Goal: Task Accomplishment & Management: Use online tool/utility

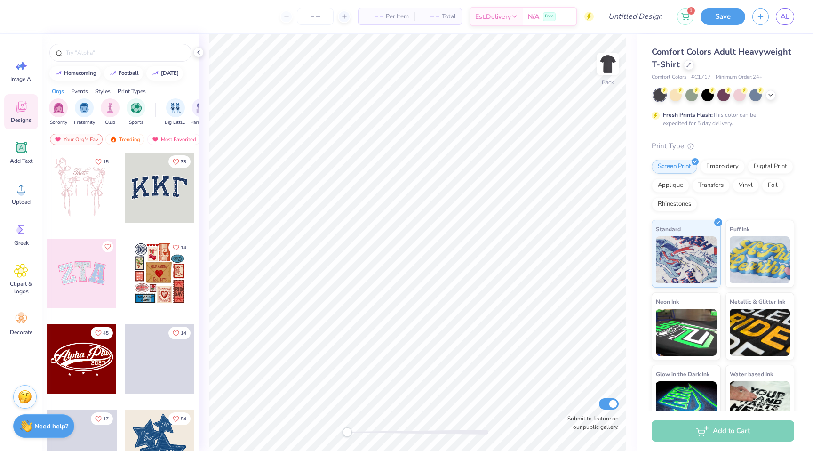
click at [700, 75] on span "# C1717" at bounding box center [701, 77] width 20 height 8
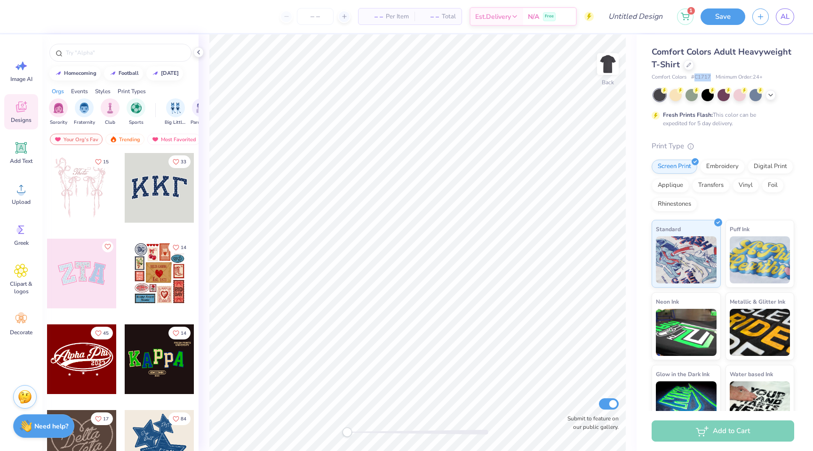
copy span "C1717"
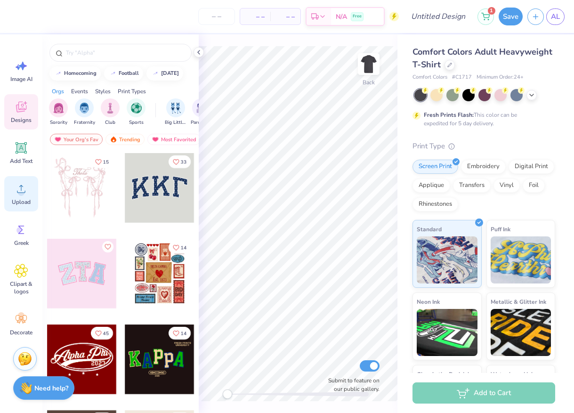
click at [23, 190] on circle at bounding box center [21, 192] width 7 height 7
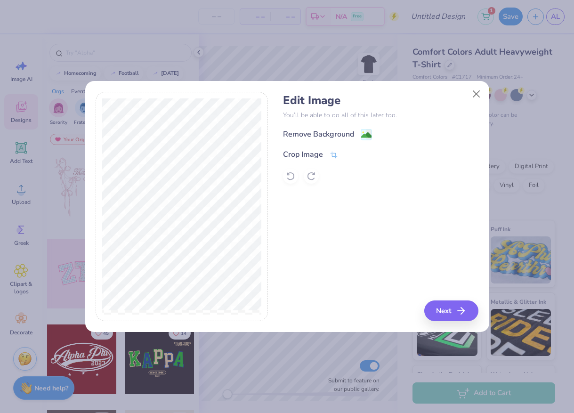
click at [444, 298] on div "Edit Image You’ll be able to do all of this later too. Remove Background Crop I…" at bounding box center [380, 207] width 195 height 230
click at [446, 305] on button "Next" at bounding box center [452, 310] width 54 height 21
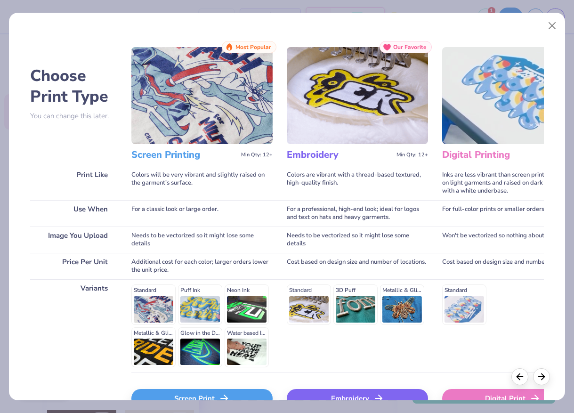
click at [144, 321] on div "Standard Puff Ink Neon Ink Metallic & Glitter Ink Glow in the Dark Ink Water ba…" at bounding box center [201, 325] width 141 height 83
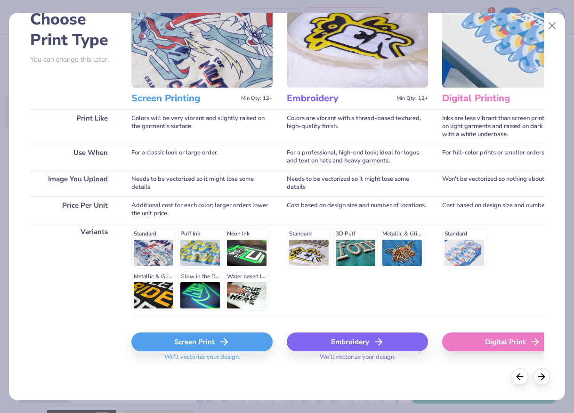
scroll to position [56, 0]
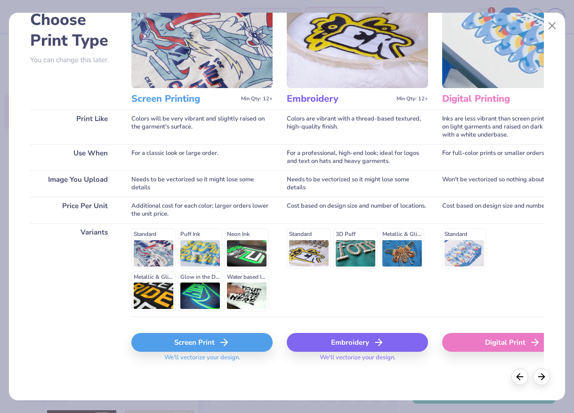
click at [150, 351] on div "Screen Print" at bounding box center [201, 342] width 141 height 19
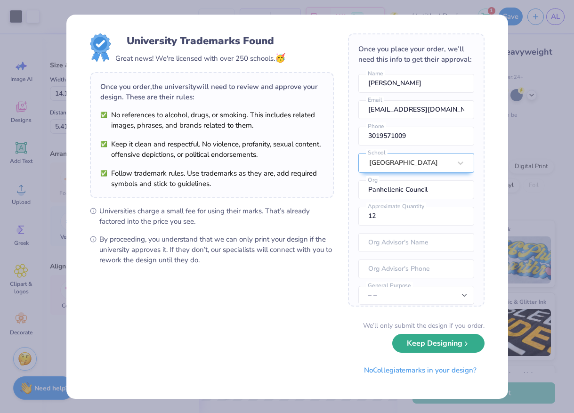
click at [406, 344] on button "Keep Designing" at bounding box center [438, 343] width 92 height 19
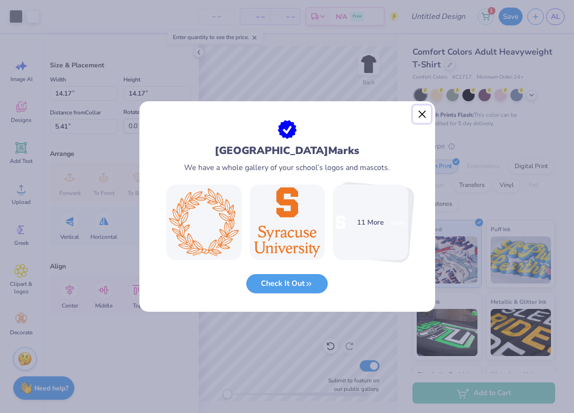
click at [421, 113] on button "Close" at bounding box center [422, 114] width 18 height 18
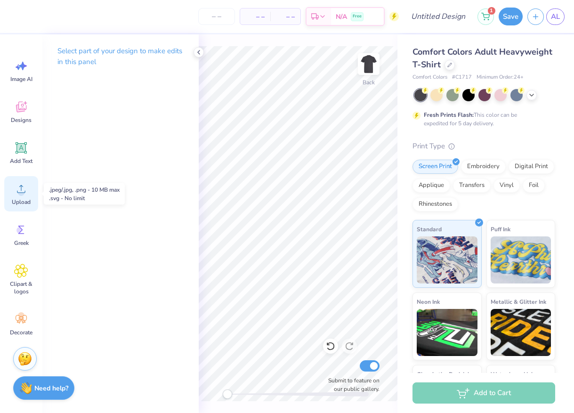
click at [20, 203] on span "Upload" at bounding box center [21, 202] width 19 height 8
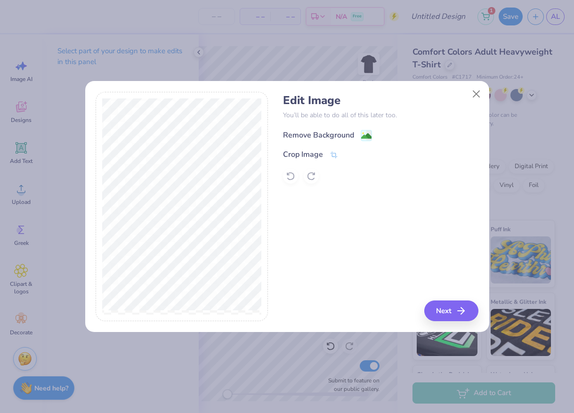
click at [359, 134] on div "Remove Background" at bounding box center [327, 135] width 89 height 12
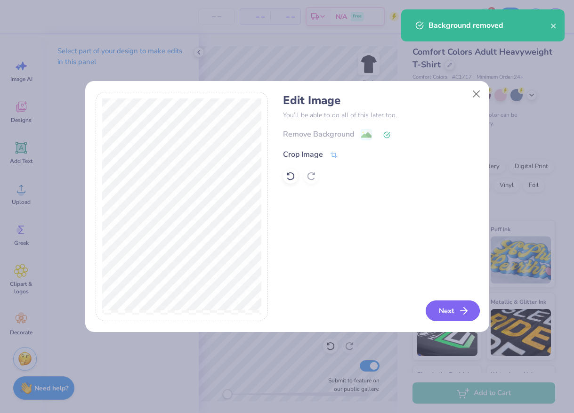
click at [446, 312] on button "Next" at bounding box center [452, 310] width 54 height 21
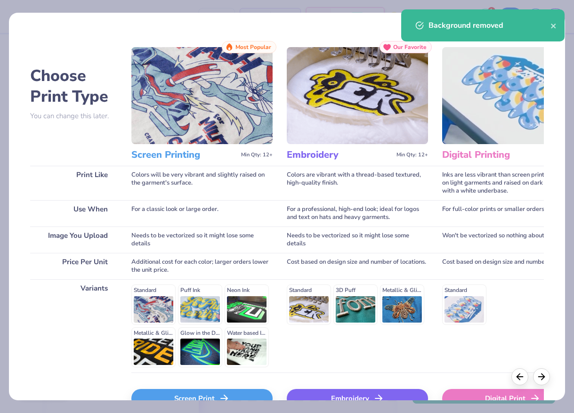
click at [183, 398] on div "Screen Print" at bounding box center [201, 398] width 141 height 19
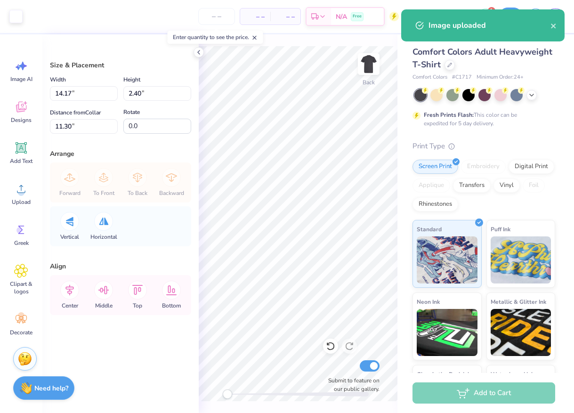
type input "7.68"
type input "1.30"
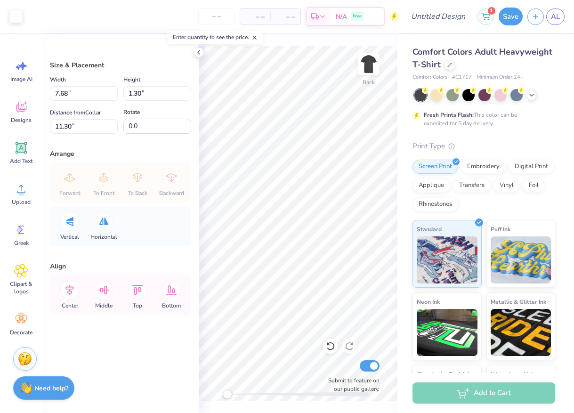
type input "6.74"
type input "1.14"
type input "9.99"
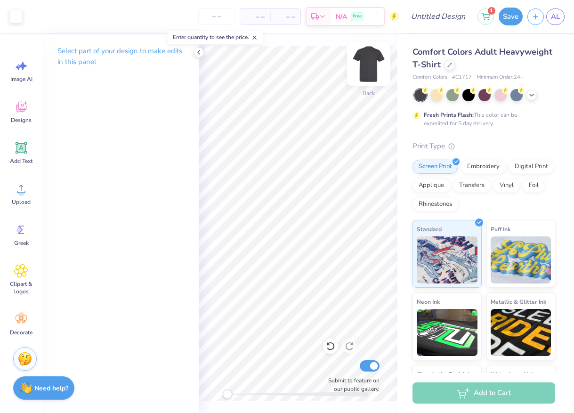
click at [366, 66] on img at bounding box center [369, 64] width 38 height 38
click at [18, 196] on div "Upload" at bounding box center [21, 193] width 34 height 35
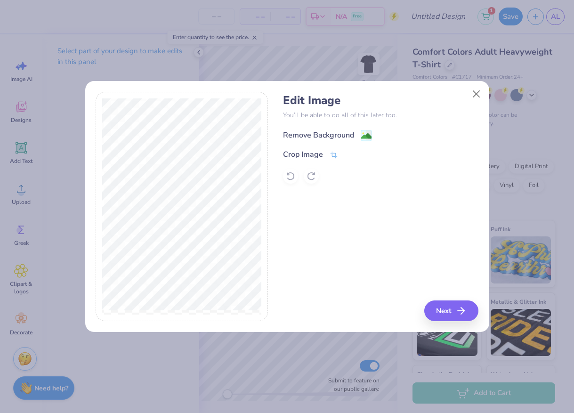
click at [363, 130] on rect at bounding box center [365, 135] width 11 height 11
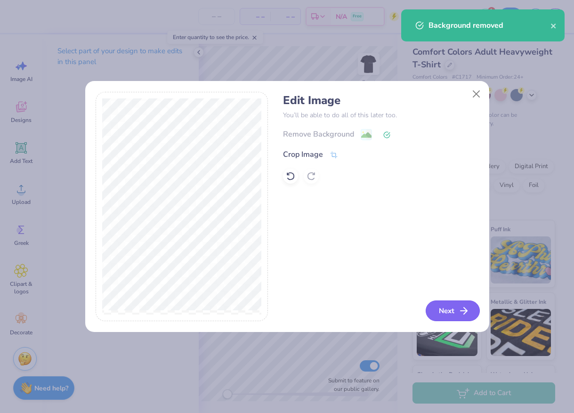
click at [450, 309] on button "Next" at bounding box center [452, 310] width 54 height 21
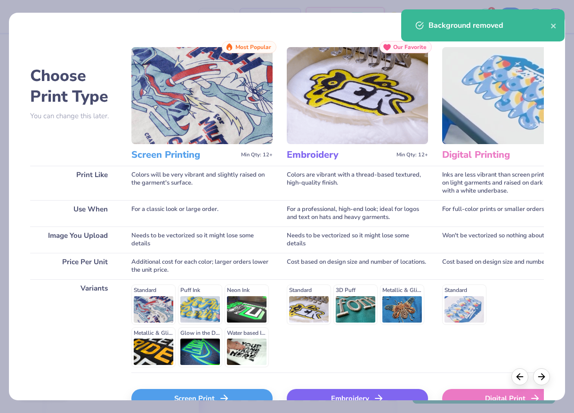
click at [187, 397] on div "Screen Print" at bounding box center [201, 398] width 141 height 19
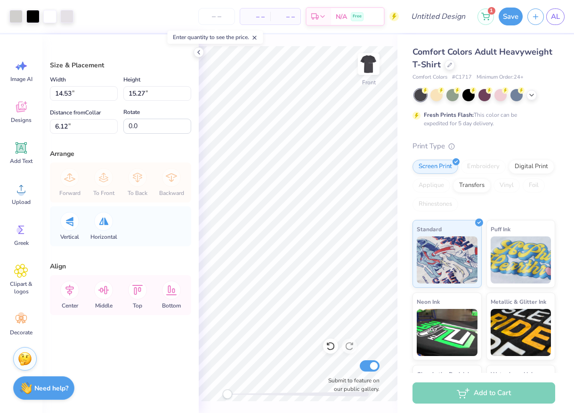
type input "11.71"
type input "12.30"
type input "6.16"
type input "12.44"
type input "13.07"
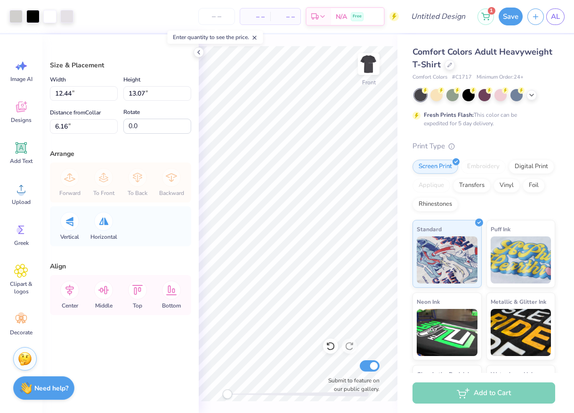
type input "12.65"
type input "13.29"
type input "13.53"
type input "14.21"
type input "13.81"
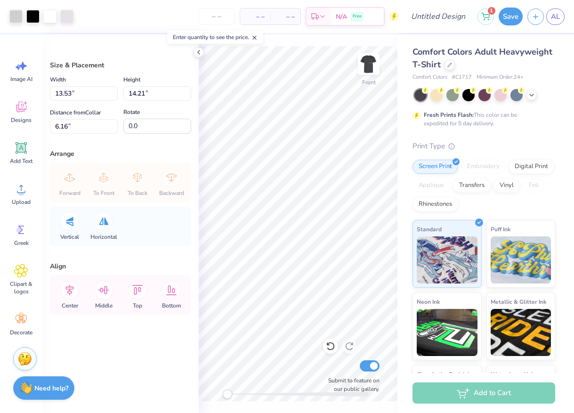
type input "14.51"
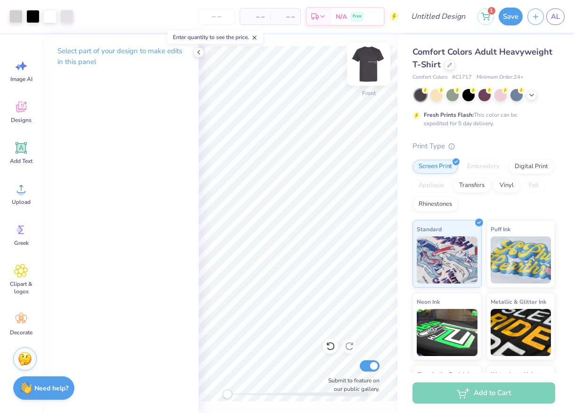
click at [369, 60] on img at bounding box center [369, 64] width 38 height 38
click at [196, 54] on icon at bounding box center [199, 52] width 8 height 8
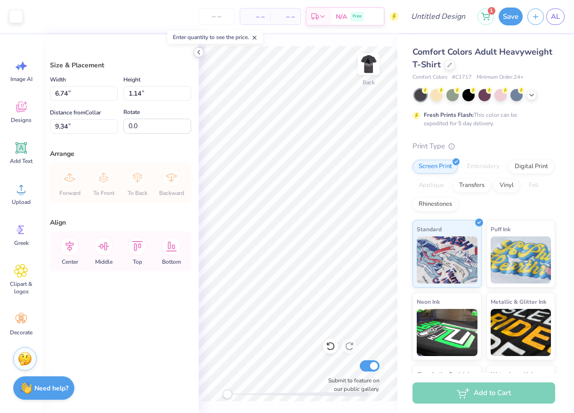
type input "9.73"
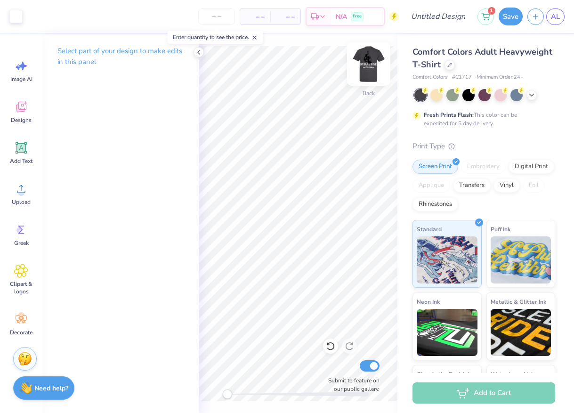
click at [369, 57] on img at bounding box center [369, 64] width 38 height 38
click at [369, 57] on img at bounding box center [368, 64] width 19 height 19
click at [448, 17] on input "Design Title" at bounding box center [449, 16] width 46 height 19
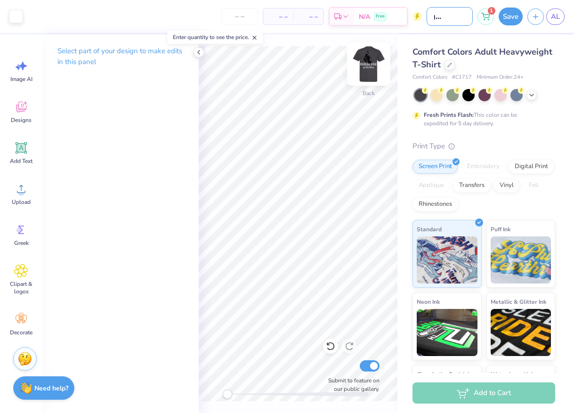
type input "boxing merch 1"
click at [368, 70] on img at bounding box center [369, 64] width 38 height 38
click at [368, 70] on img at bounding box center [368, 64] width 19 height 19
click at [368, 62] on img at bounding box center [369, 64] width 38 height 38
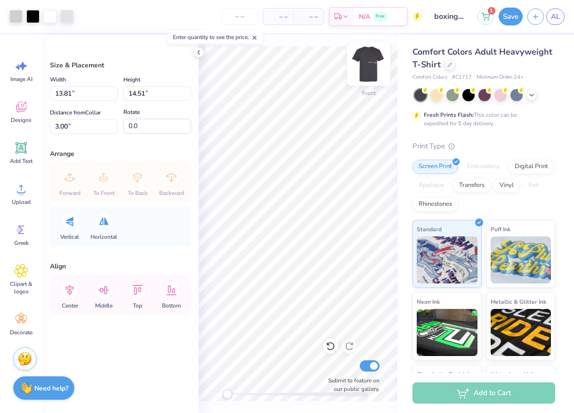
type input "13.08"
type input "13.74"
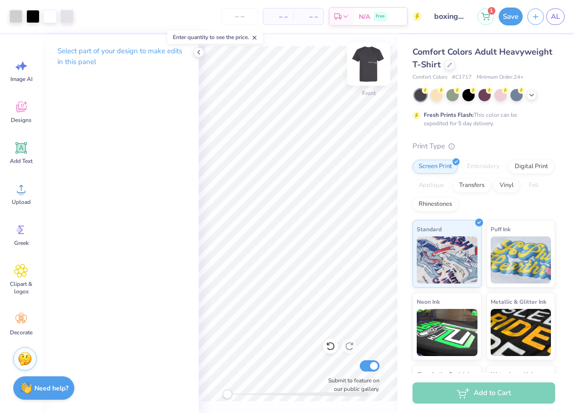
click at [373, 57] on img at bounding box center [369, 64] width 38 height 38
click at [373, 57] on img at bounding box center [368, 64] width 19 height 19
click at [536, 17] on line "button" at bounding box center [536, 15] width 0 height 5
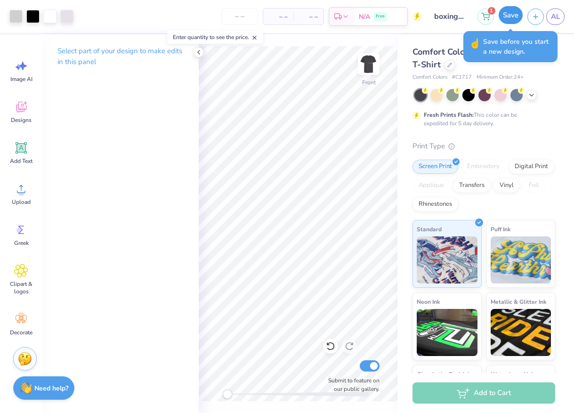
click at [500, 11] on button "Save" at bounding box center [510, 15] width 24 height 18
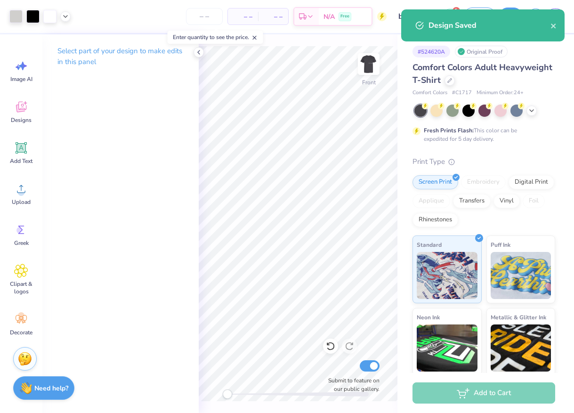
click at [548, 26] on div "Design Saved" at bounding box center [489, 25] width 122 height 11
click at [556, 26] on icon "close" at bounding box center [553, 26] width 7 height 8
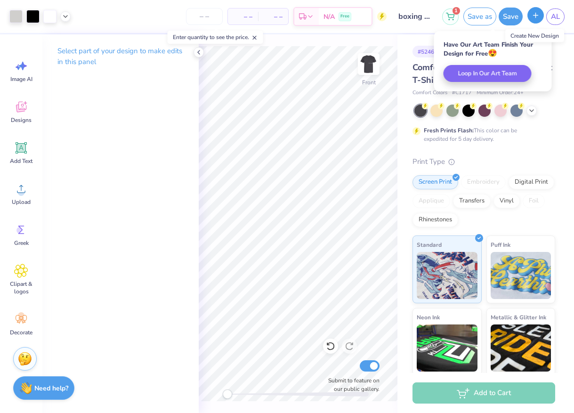
click at [537, 18] on icon "button" at bounding box center [535, 15] width 8 height 8
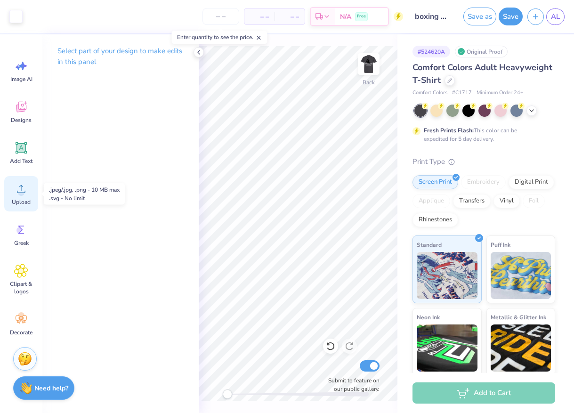
click at [25, 198] on span "Upload" at bounding box center [21, 202] width 19 height 8
click at [19, 184] on icon at bounding box center [21, 189] width 14 height 14
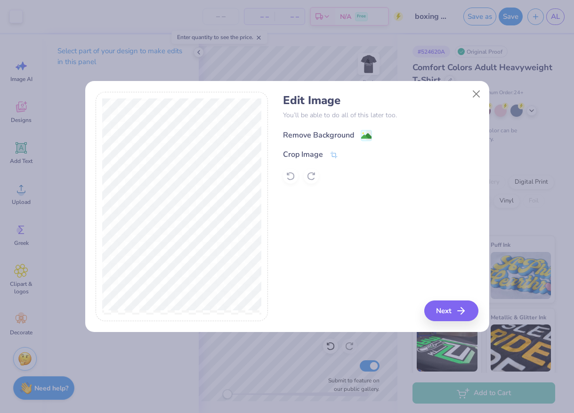
click at [365, 130] on icon at bounding box center [365, 135] width 11 height 11
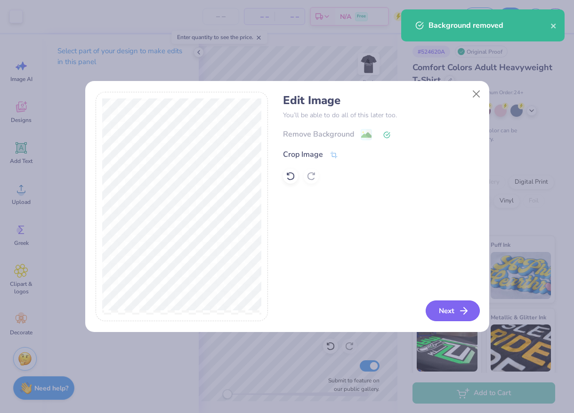
click at [448, 304] on button "Next" at bounding box center [452, 310] width 54 height 21
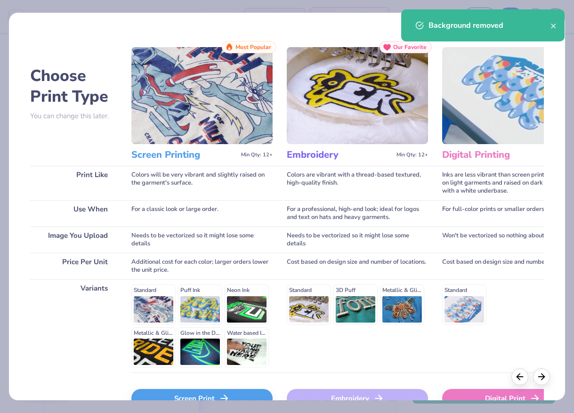
click at [190, 394] on div "Screen Print" at bounding box center [201, 398] width 141 height 19
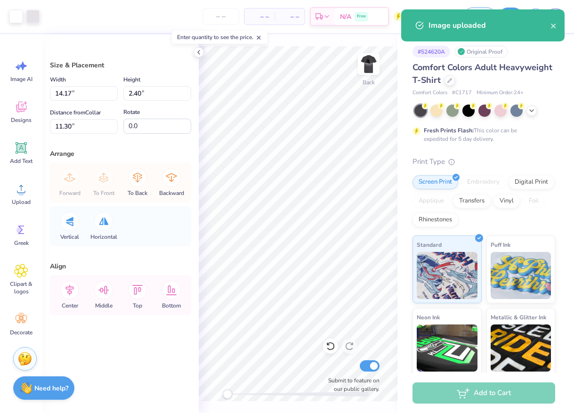
type input "6.74"
type input "1.14"
type input "9.72"
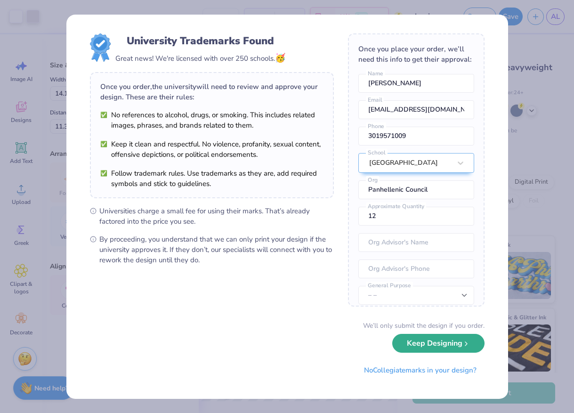
click at [420, 346] on button "Keep Designing" at bounding box center [438, 343] width 92 height 19
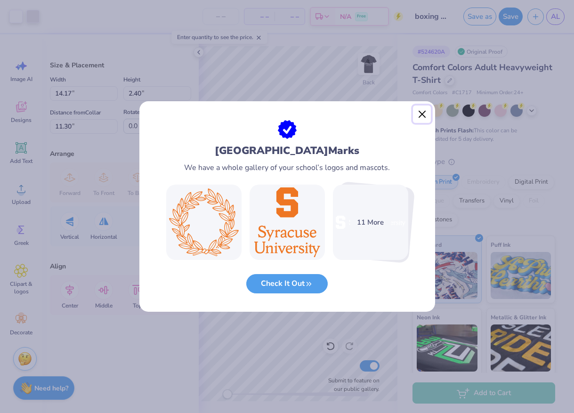
click at [423, 116] on button "Close" at bounding box center [422, 114] width 18 height 18
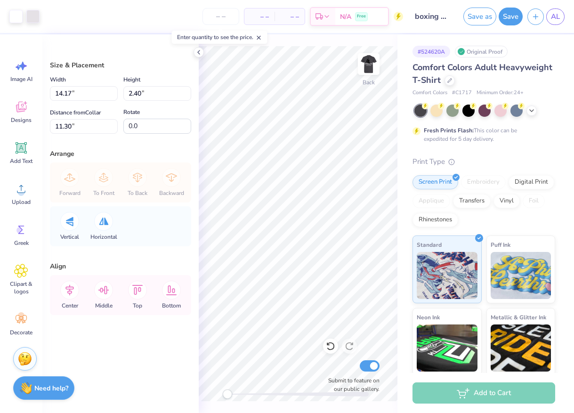
type input "9.02"
type input "1.53"
type input "6.33"
type input "1.07"
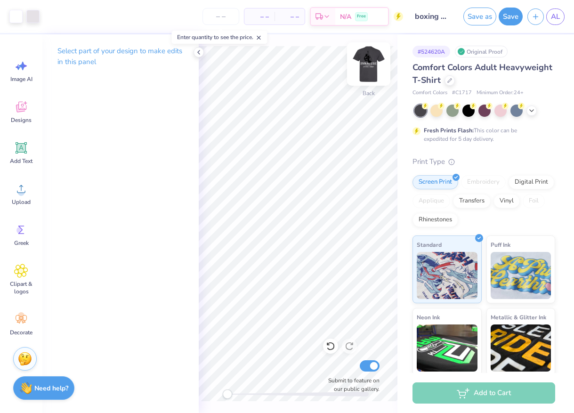
click at [362, 68] on img at bounding box center [369, 64] width 38 height 38
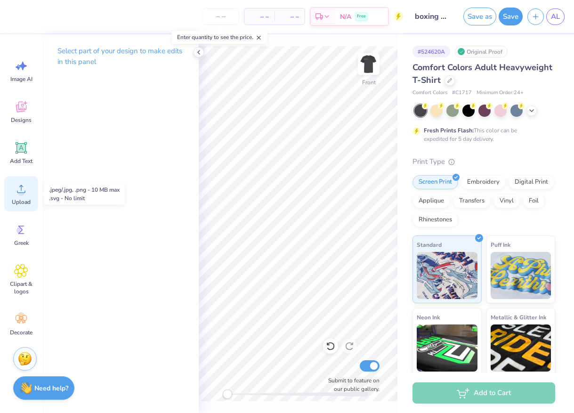
click at [22, 199] on span "Upload" at bounding box center [21, 202] width 19 height 8
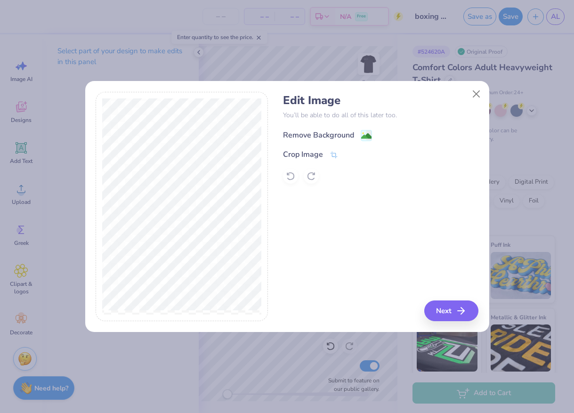
click at [359, 135] on div "Remove Background" at bounding box center [327, 135] width 89 height 12
click at [445, 312] on button "Next" at bounding box center [452, 310] width 54 height 21
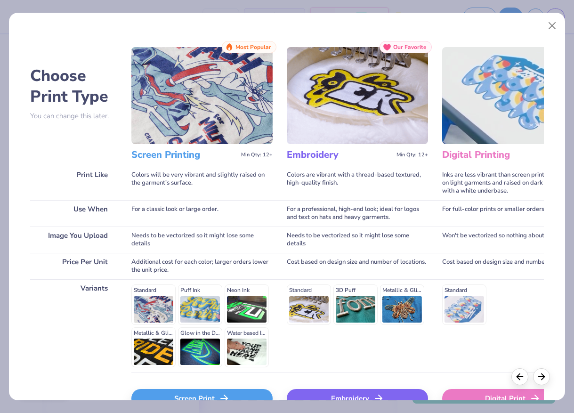
click at [245, 393] on div "Screen Print" at bounding box center [201, 398] width 141 height 19
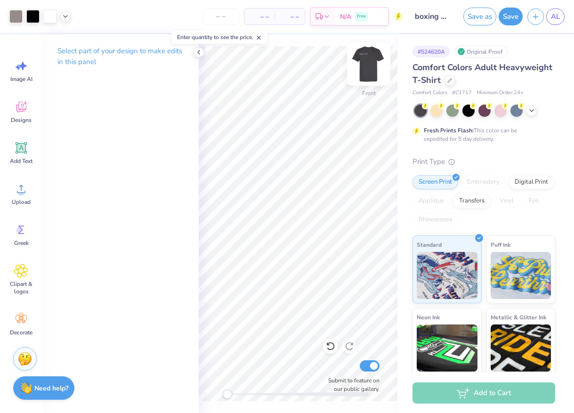
click at [373, 64] on img at bounding box center [369, 64] width 38 height 38
click at [373, 64] on img at bounding box center [368, 64] width 19 height 19
click at [372, 64] on img at bounding box center [369, 64] width 38 height 38
click at [372, 64] on img at bounding box center [368, 64] width 19 height 19
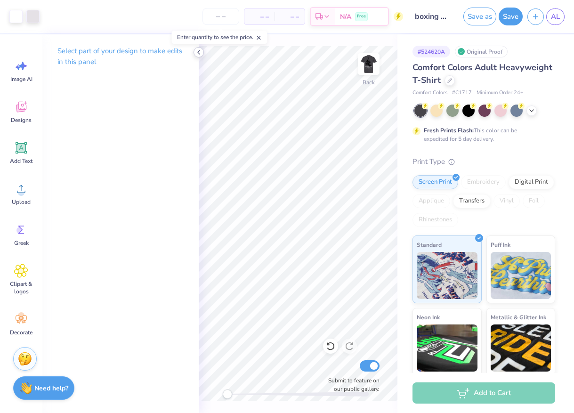
click at [199, 50] on icon at bounding box center [199, 52] width 8 height 8
click at [201, 50] on icon at bounding box center [199, 52] width 8 height 8
click at [195, 121] on div "Art colors – – Per Item – – Total Est. Delivery N/A Free Design Title boxing me…" at bounding box center [287, 206] width 574 height 413
click at [26, 194] on icon at bounding box center [21, 189] width 14 height 14
click at [22, 190] on circle at bounding box center [21, 192] width 7 height 7
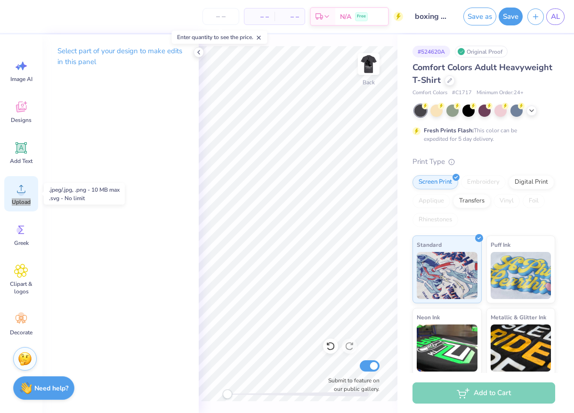
click at [22, 190] on circle at bounding box center [21, 192] width 7 height 7
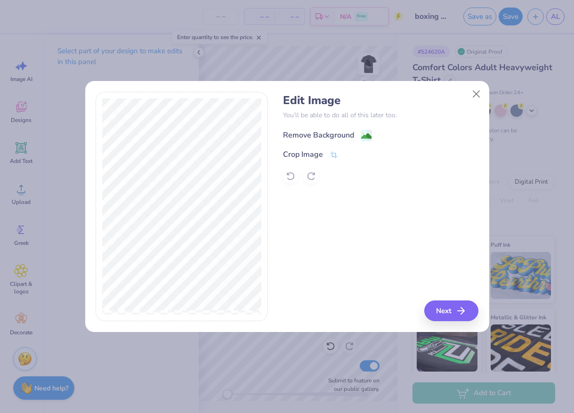
click at [354, 133] on div "Remove Background" at bounding box center [327, 135] width 89 height 12
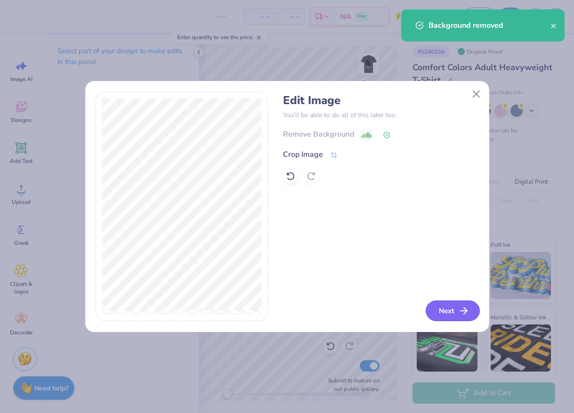
click at [443, 307] on button "Next" at bounding box center [452, 310] width 54 height 21
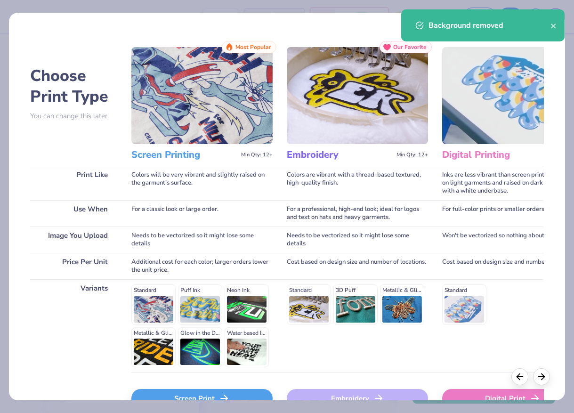
click at [196, 395] on div "Screen Print" at bounding box center [201, 398] width 141 height 19
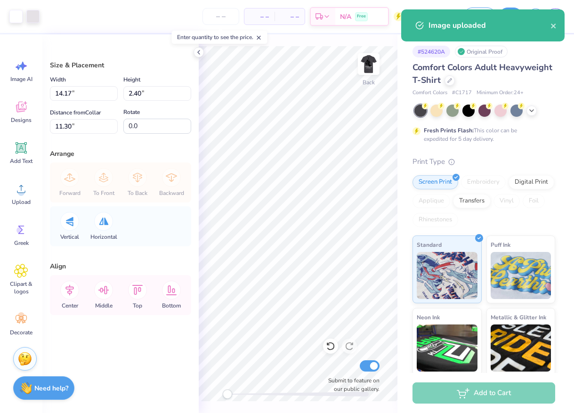
type input "7.06"
type input "1.20"
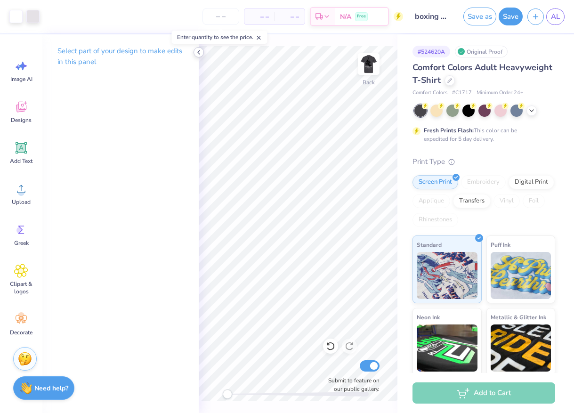
click at [198, 51] on polyline at bounding box center [199, 52] width 2 height 4
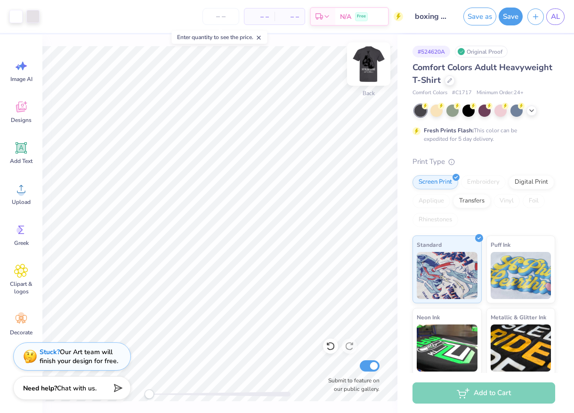
click at [369, 72] on img at bounding box center [369, 64] width 38 height 38
click at [364, 66] on img at bounding box center [369, 64] width 38 height 38
click at [364, 66] on img at bounding box center [368, 64] width 19 height 19
click at [369, 64] on img at bounding box center [369, 64] width 38 height 38
click at [369, 64] on img at bounding box center [368, 64] width 19 height 19
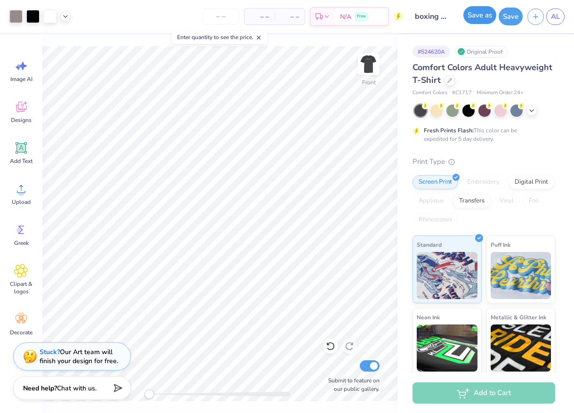
click at [479, 10] on button "Save as" at bounding box center [479, 15] width 33 height 18
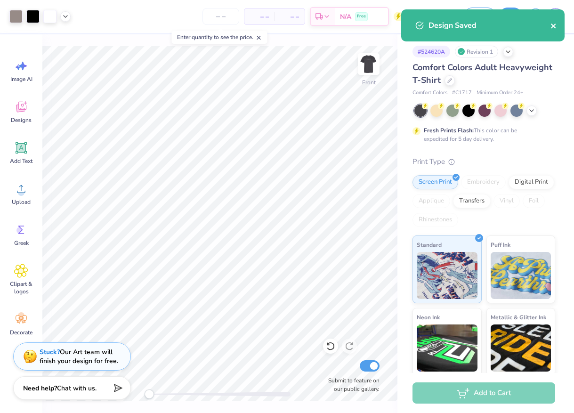
click at [554, 23] on icon "close" at bounding box center [553, 26] width 7 height 8
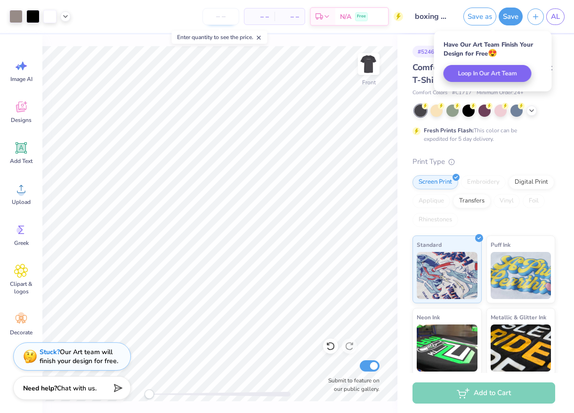
click at [222, 15] on input "number" at bounding box center [220, 16] width 37 height 17
type input "5"
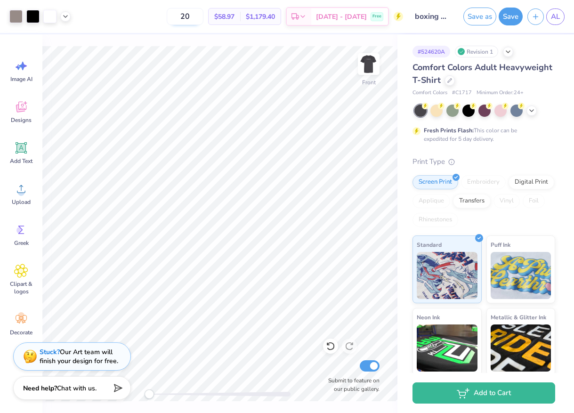
click at [203, 16] on input "20" at bounding box center [185, 16] width 37 height 17
click at [63, 19] on icon at bounding box center [66, 16] width 8 height 8
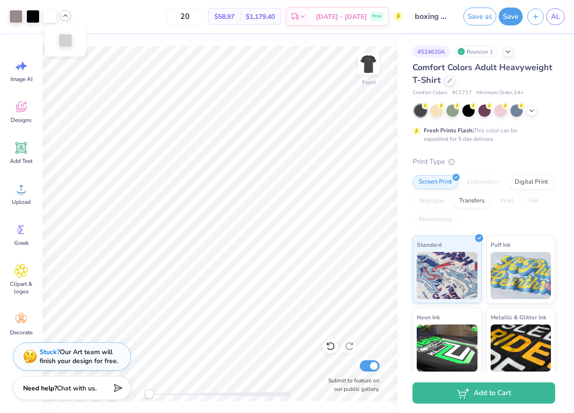
click at [139, 34] on div "Front Submit to feature on our public gallery." at bounding box center [219, 223] width 355 height 378
click at [373, 60] on img at bounding box center [369, 64] width 38 height 38
click at [369, 60] on img at bounding box center [369, 64] width 38 height 38
click at [369, 60] on img at bounding box center [368, 64] width 19 height 19
click at [203, 18] on input "20" at bounding box center [185, 16] width 37 height 17
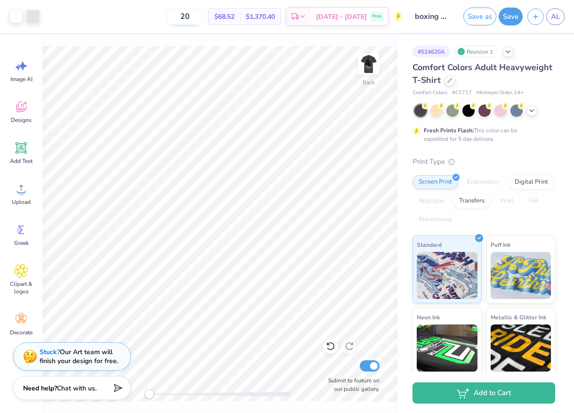
click at [203, 18] on input "20" at bounding box center [185, 16] width 37 height 17
click at [203, 15] on input "20" at bounding box center [185, 16] width 37 height 17
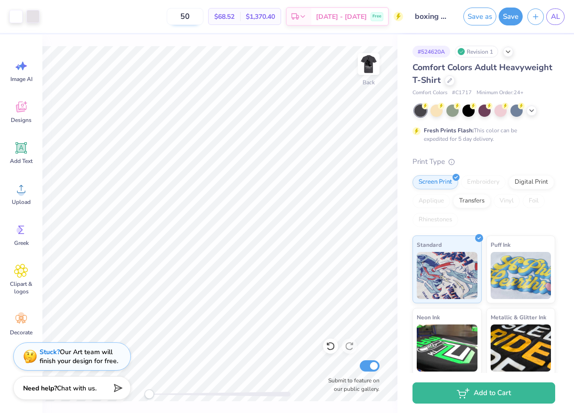
type input "50"
click at [376, 60] on img at bounding box center [369, 64] width 38 height 38
click at [376, 60] on img at bounding box center [368, 64] width 19 height 19
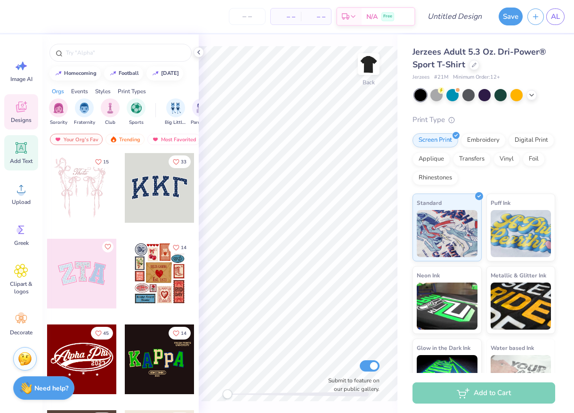
click at [25, 150] on icon at bounding box center [21, 147] width 11 height 11
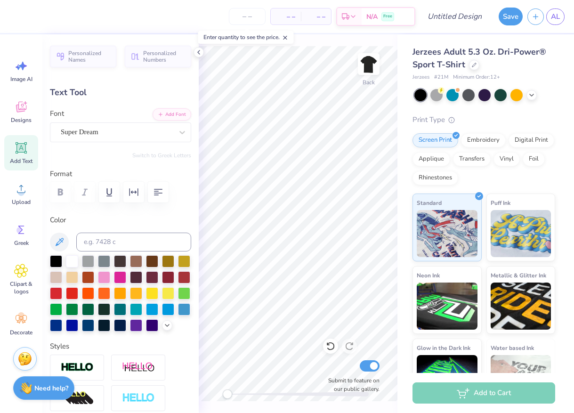
scroll to position [0, 3]
type textarea "SYRACUSE BOXING"
click at [139, 131] on div "Super Dream" at bounding box center [117, 132] width 114 height 15
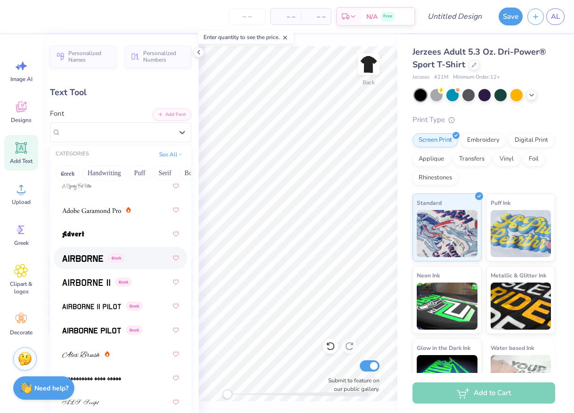
scroll to position [168, 0]
click at [84, 253] on span at bounding box center [82, 258] width 41 height 10
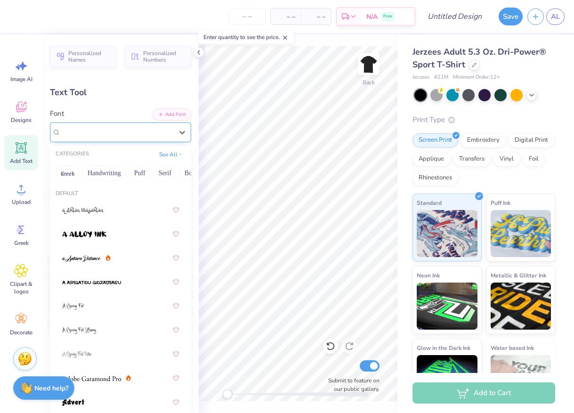
click at [137, 122] on div "Airborne Greek" at bounding box center [120, 132] width 141 height 20
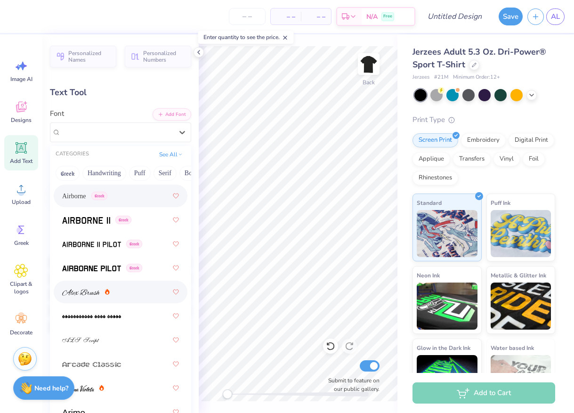
scroll to position [232, 0]
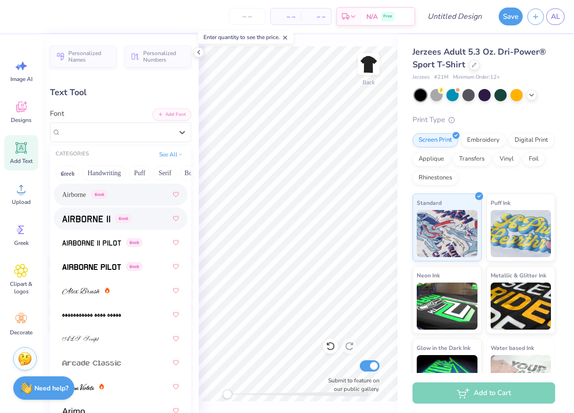
click at [100, 220] on img at bounding box center [86, 219] width 48 height 7
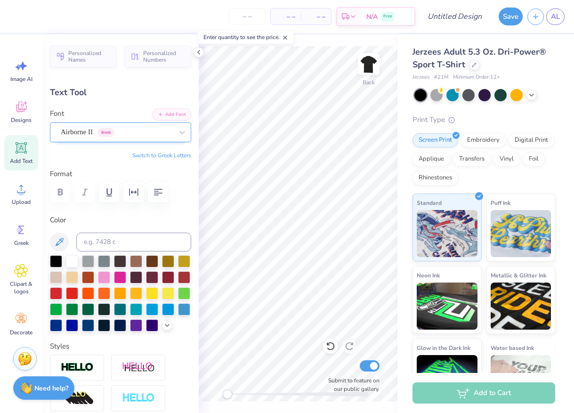
click at [160, 132] on div "Airborne II Greek" at bounding box center [117, 132] width 114 height 15
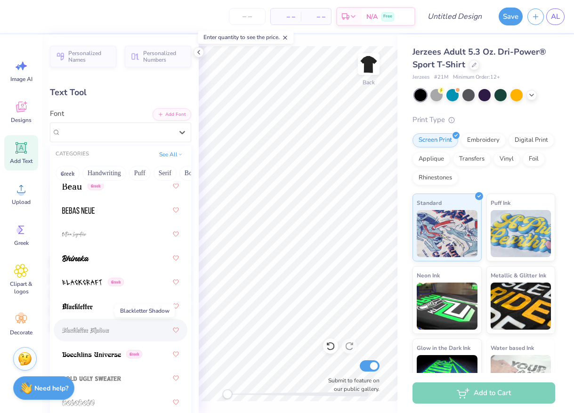
scroll to position [617, 0]
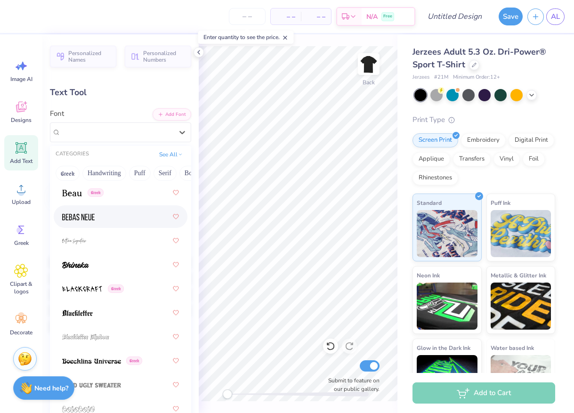
click at [91, 215] on img at bounding box center [78, 217] width 32 height 7
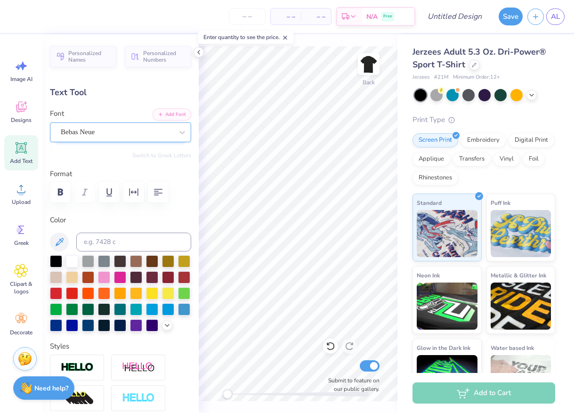
click at [127, 133] on div "Bebas Neue" at bounding box center [117, 132] width 114 height 15
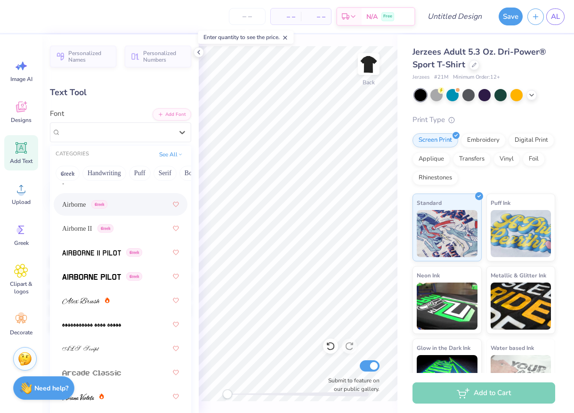
scroll to position [221, 0]
click at [95, 273] on span at bounding box center [91, 277] width 59 height 10
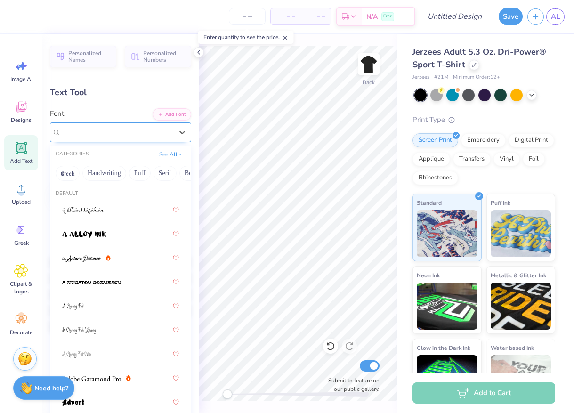
click at [112, 129] on div "Airborne Pilot Greek" at bounding box center [117, 132] width 114 height 15
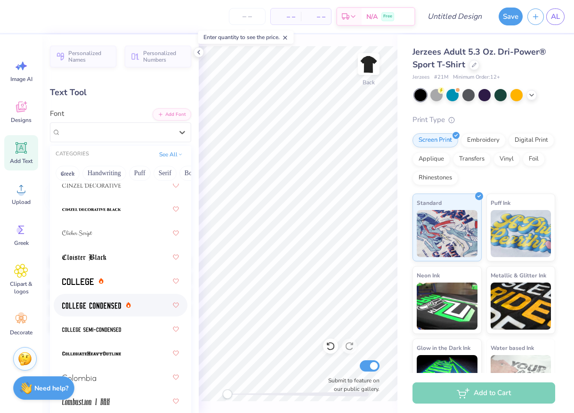
scroll to position [1670, 0]
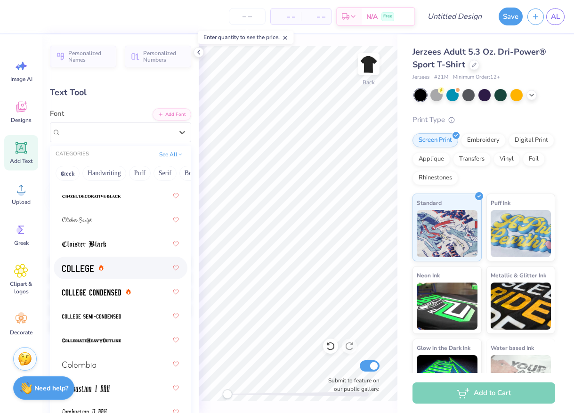
click at [80, 269] on img at bounding box center [78, 268] width 32 height 7
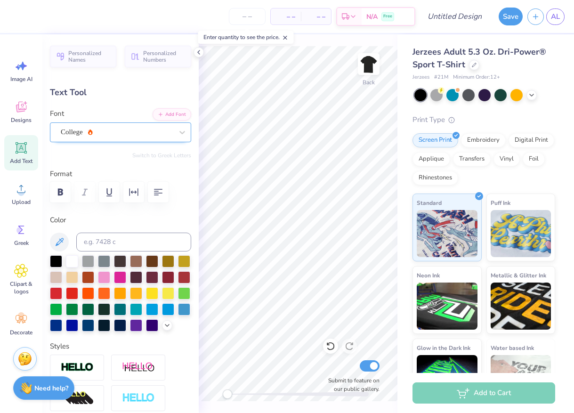
click at [107, 126] on div at bounding box center [117, 132] width 112 height 13
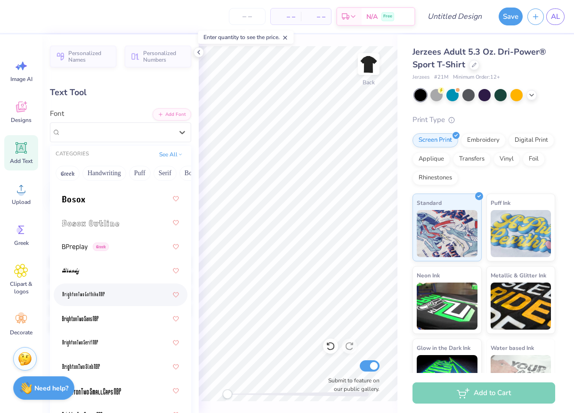
scroll to position [1007, 0]
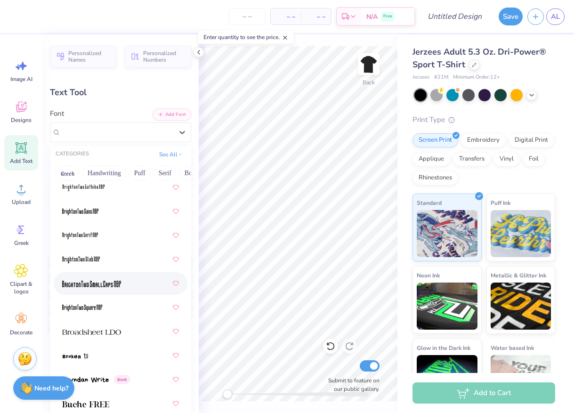
click at [103, 283] on img at bounding box center [91, 283] width 59 height 7
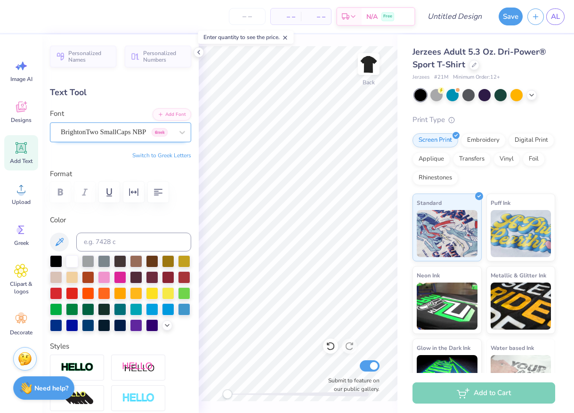
click at [104, 128] on div "BrightonTwo SmallCaps NBP Greek" at bounding box center [117, 132] width 114 height 15
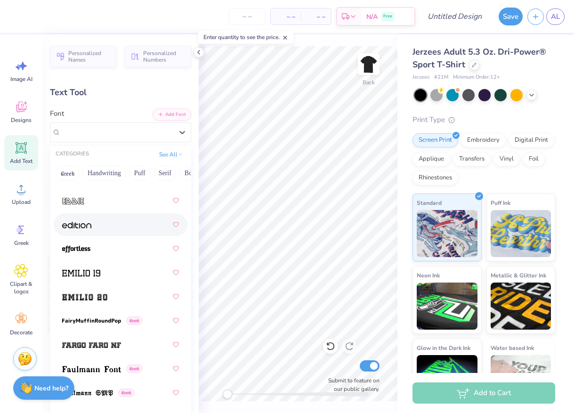
scroll to position [2689, 0]
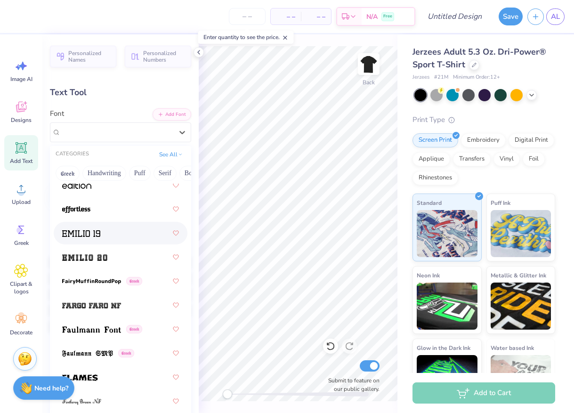
click at [103, 239] on div at bounding box center [120, 232] width 117 height 17
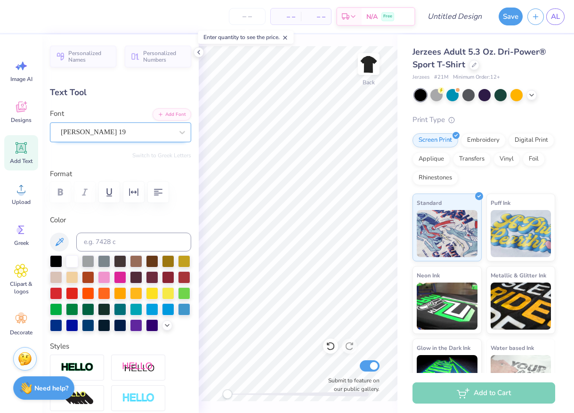
click at [103, 136] on div "Emilio 19" at bounding box center [117, 132] width 114 height 15
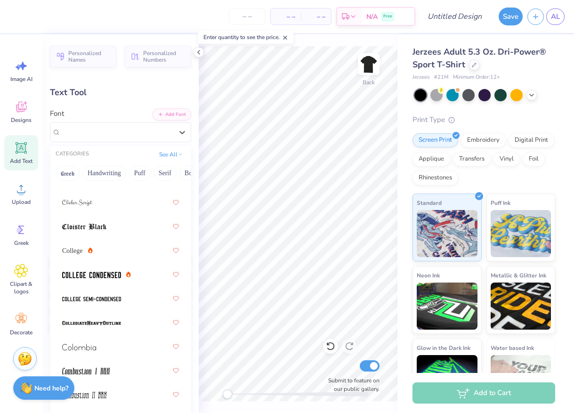
scroll to position [1680, 0]
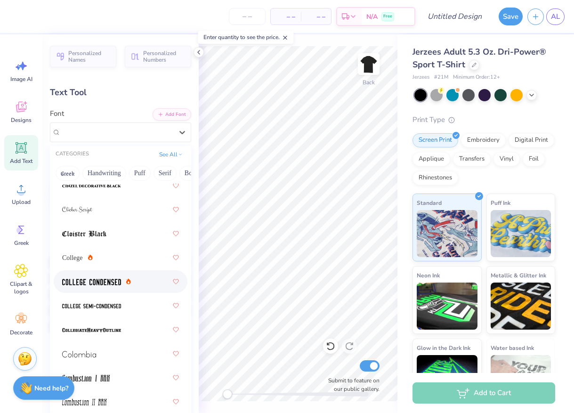
click at [97, 285] on span at bounding box center [91, 282] width 59 height 10
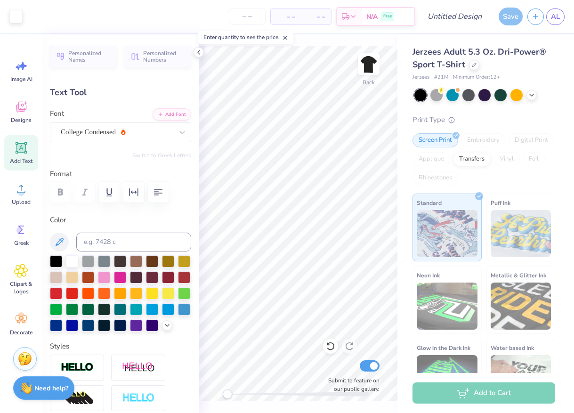
type input "15.74"
type input "1.71"
type input "11.65"
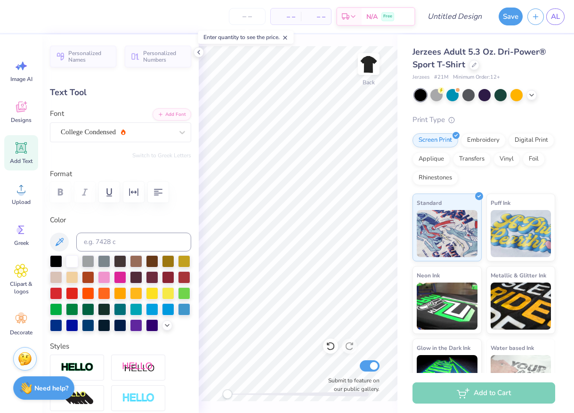
type input "9.48"
type input "1.03"
type input "13.38"
type input "1.45"
type input "3.00"
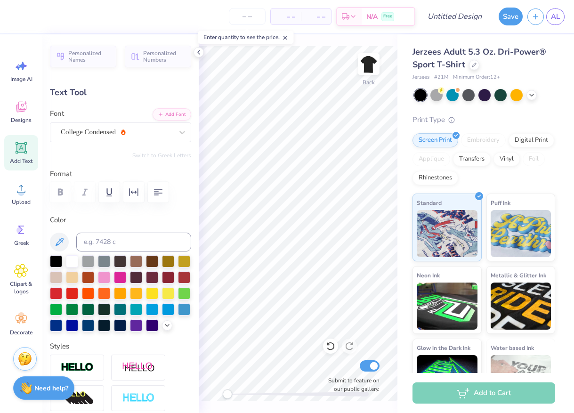
type input "14.88"
type input "1.61"
click at [120, 128] on div "College Condensed" at bounding box center [117, 132] width 114 height 15
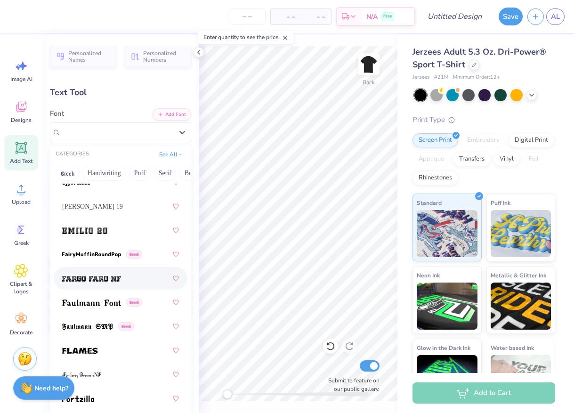
scroll to position [2721, 0]
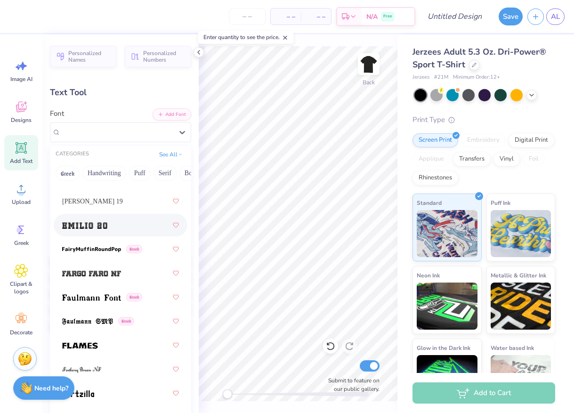
click at [113, 229] on div at bounding box center [120, 224] width 117 height 17
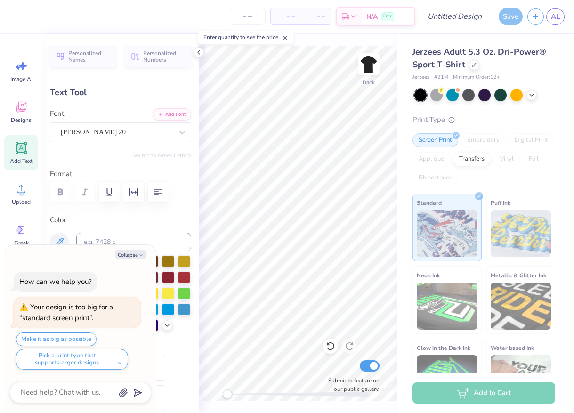
type input "15.98"
type input "1.24"
type input "3.19"
click at [123, 131] on div "Emilio 20" at bounding box center [117, 132] width 114 height 15
click at [137, 251] on button "Collapse" at bounding box center [131, 254] width 32 height 10
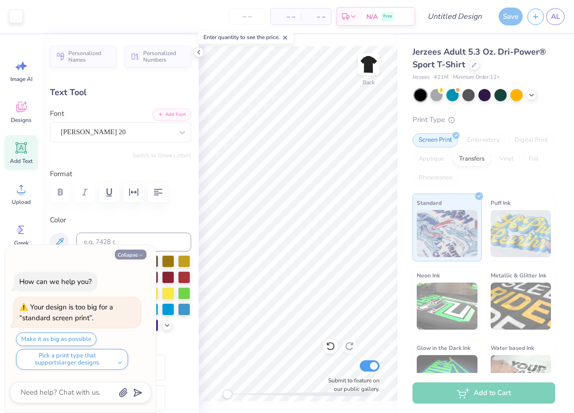
type textarea "x"
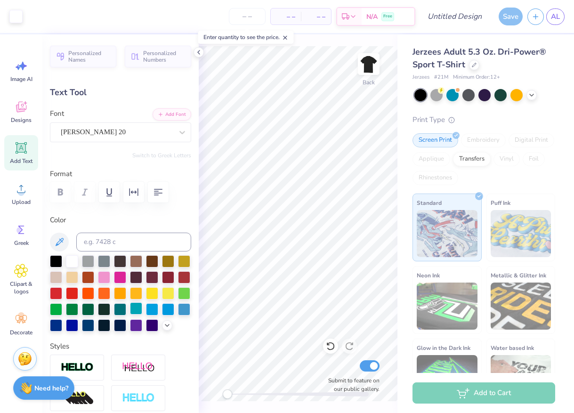
scroll to position [4, 0]
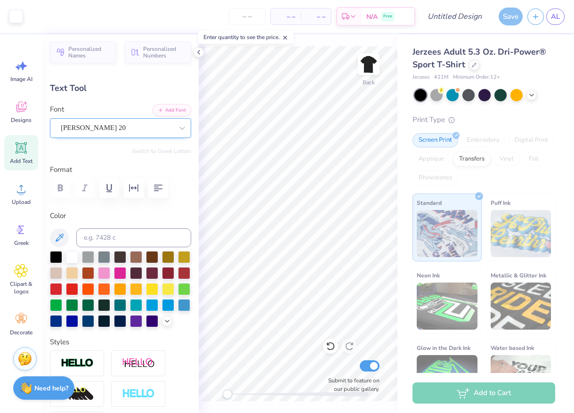
click at [120, 133] on div "Emilio 20" at bounding box center [117, 127] width 114 height 15
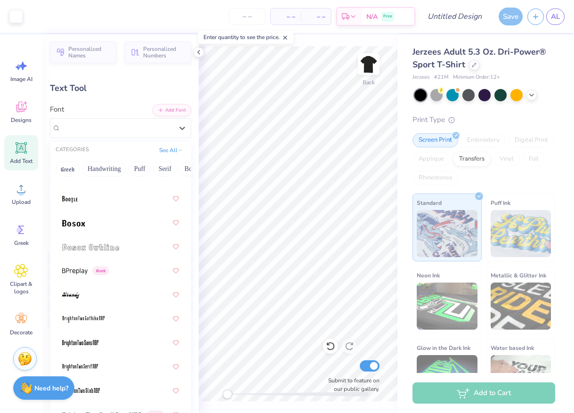
scroll to position [886, 0]
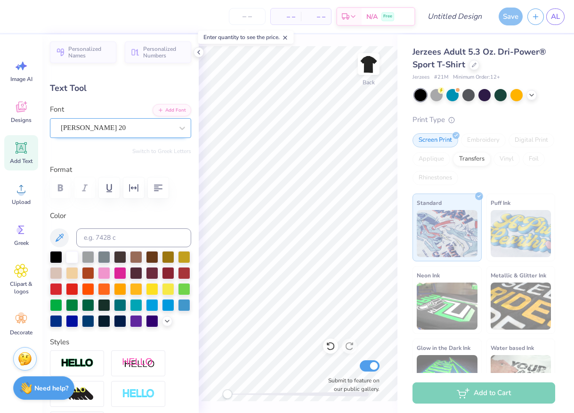
click at [93, 125] on div "Emilio 20" at bounding box center [117, 127] width 114 height 15
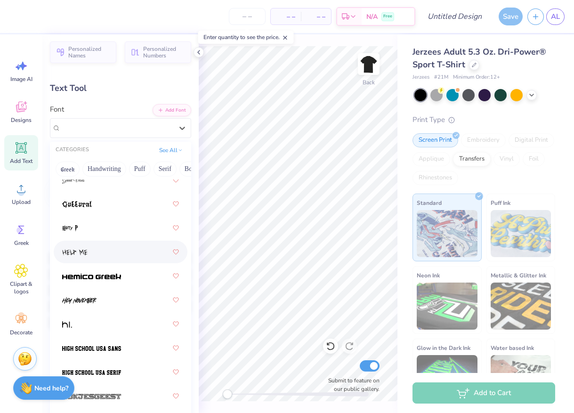
scroll to position [3294, 0]
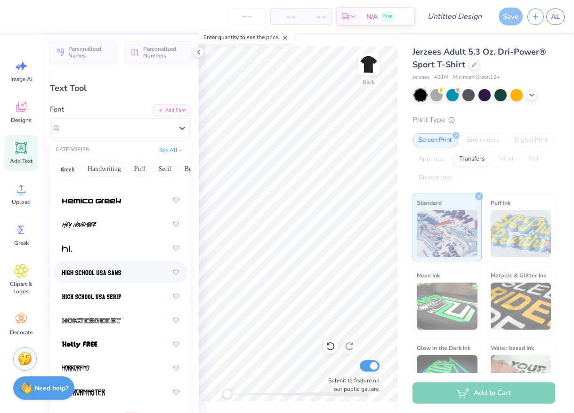
click at [108, 272] on img at bounding box center [91, 272] width 59 height 7
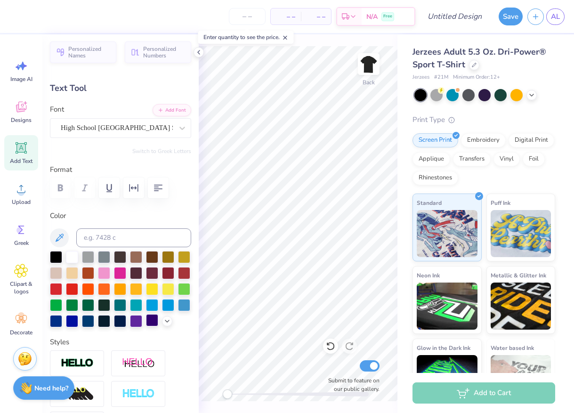
scroll to position [0, 3]
type textarea "SYRACUSE CLUB BOXING"
type input "13.89"
type input "1.08"
type input "3.27"
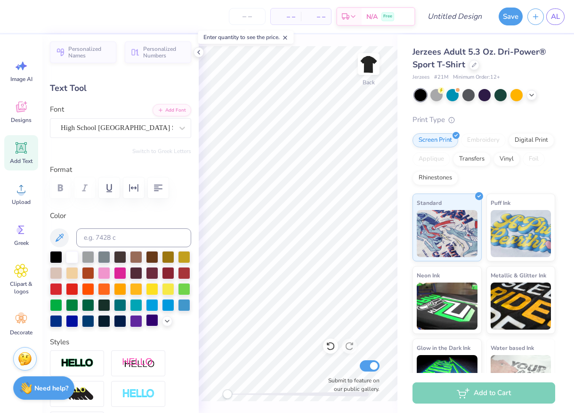
scroll to position [0, 2]
type textarea "SYRACUSE CLUB BOXING"
type input "7.35"
type input "2.70"
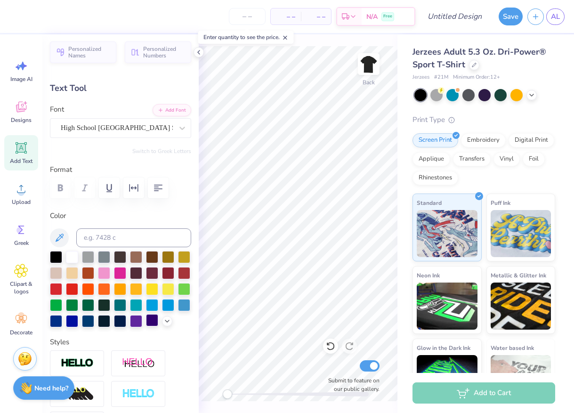
scroll to position [0, 0]
click at [156, 196] on button "button" at bounding box center [158, 187] width 21 height 21
type input "2.44"
type input "8.86"
type input "3.26"
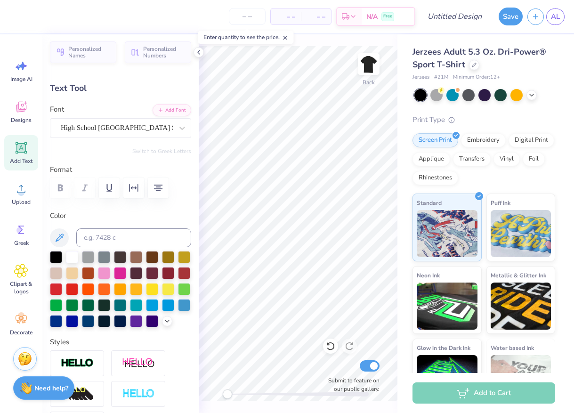
type input "9.86"
type input "3.63"
type textarea "SYRACUSE CLUB BOXING"
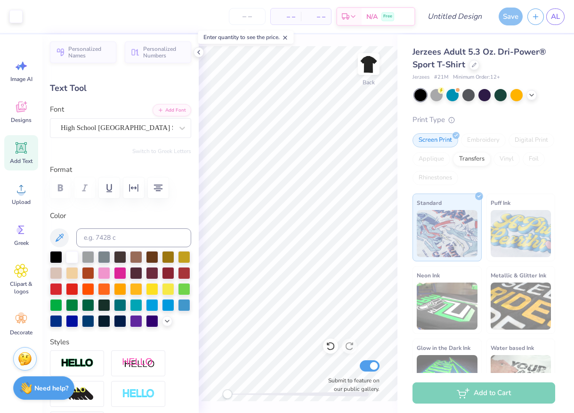
type input "15.98"
type input "1.24"
type input "3.64"
click at [85, 256] on div at bounding box center [88, 256] width 12 height 12
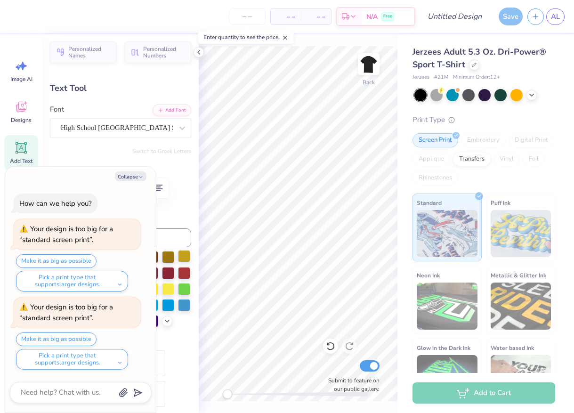
type textarea "x"
type input "3.00"
type textarea "x"
type textarea "SYRACUSE CLUB BOXING"
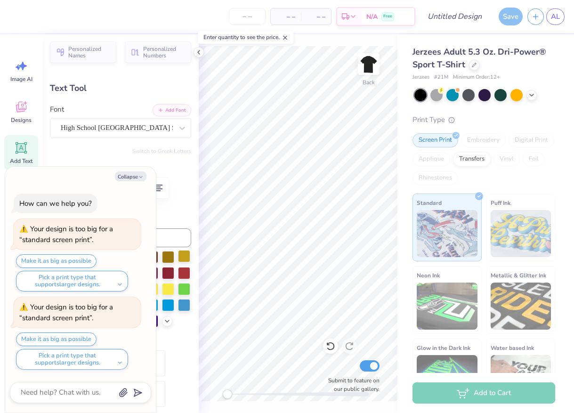
scroll to position [0, 0]
type textarea "x"
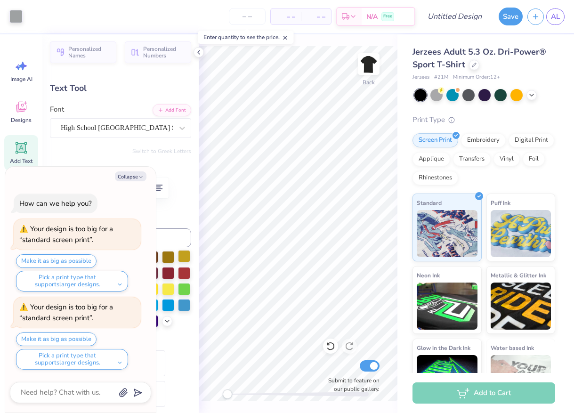
type input "8.45"
type input "3.11"
type input "2.06"
type textarea "x"
type textarea "SYRACUSE"
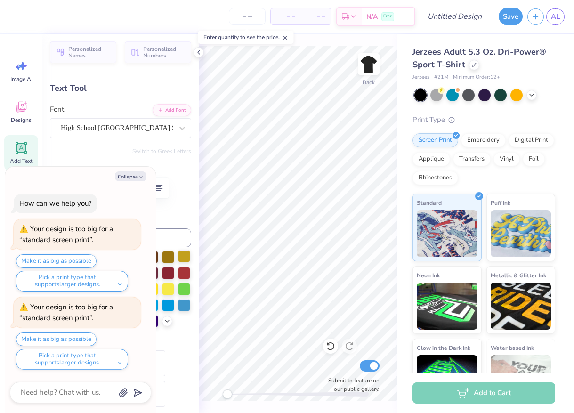
type textarea "x"
type input "6.98"
type input "1.24"
type input "2.98"
type textarea "x"
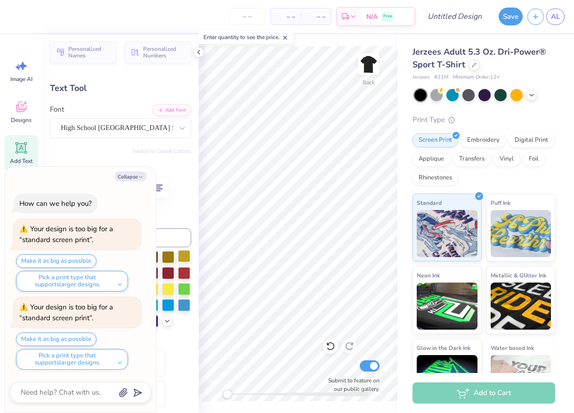
type input "3.00"
type textarea "x"
type input "10.82"
type input "1.92"
type textarea "x"
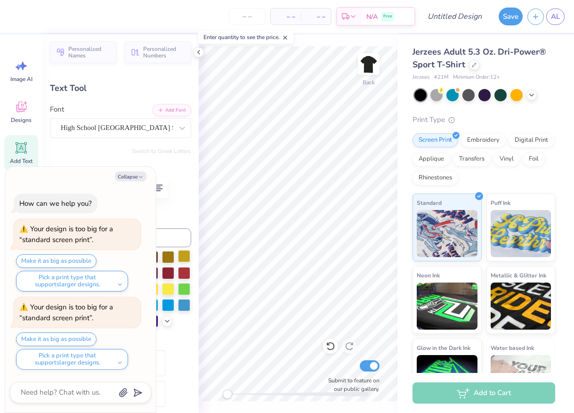
type input "14.98"
type input "2.66"
type textarea "x"
type input "13.93"
type input "2.47"
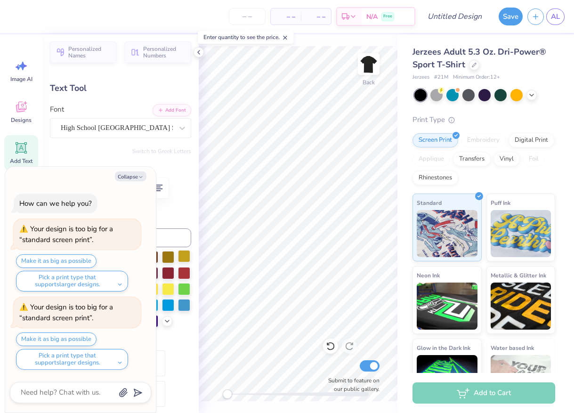
type textarea "x"
type input "13.18"
type input "2.34"
type textarea "x"
type textarea "C"
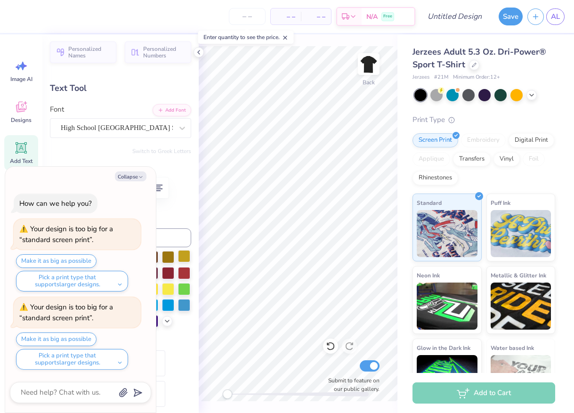
type textarea "x"
type textarea "CL"
type textarea "x"
type textarea "CLU"
type textarea "x"
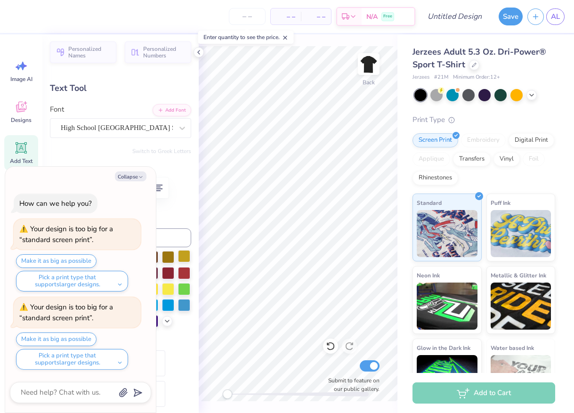
type textarea "CLUB"
type textarea "x"
type textarea "CLUB"
type textarea "x"
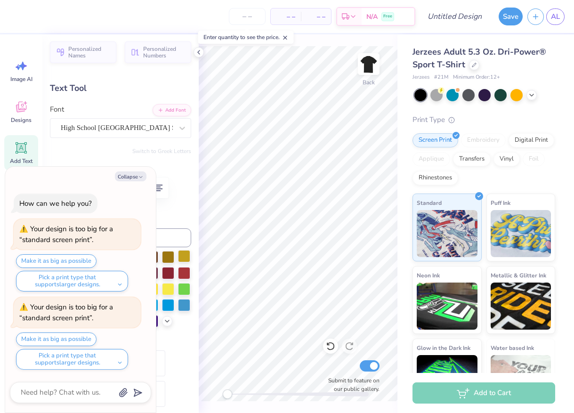
type textarea "CLUB B"
type textarea "x"
type textarea "CLUB BO"
type textarea "x"
type textarea "CLUB BOX"
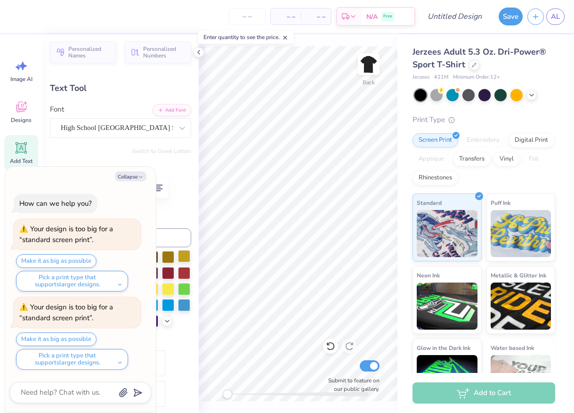
type textarea "x"
type textarea "CLUB BOXI"
type textarea "x"
type textarea "CLUB BOXIN"
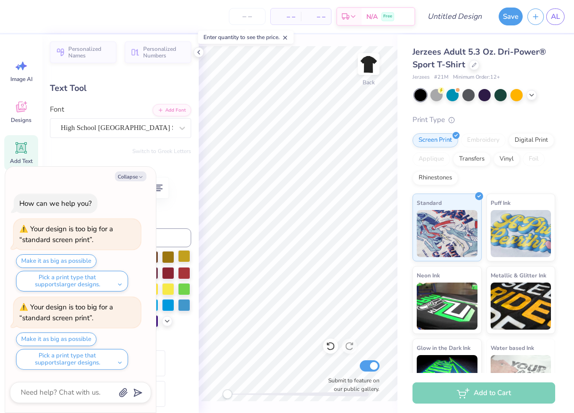
type textarea "x"
type textarea "CLUB BOXING"
type textarea "x"
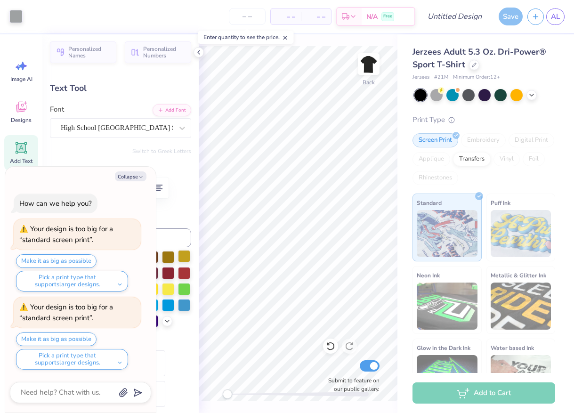
type input "15.96"
type textarea "x"
type input "9.01"
type input "1.32"
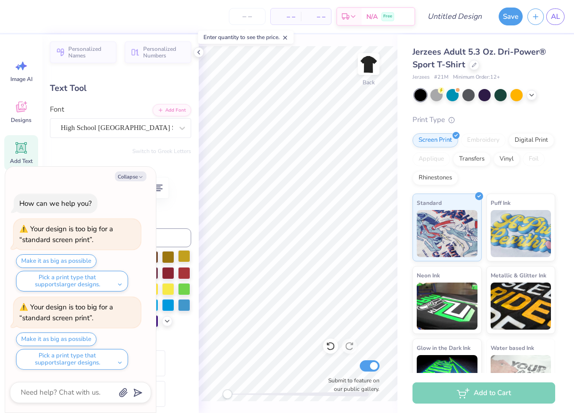
type textarea "x"
type input "5.34"
click at [200, 51] on icon at bounding box center [199, 52] width 8 height 8
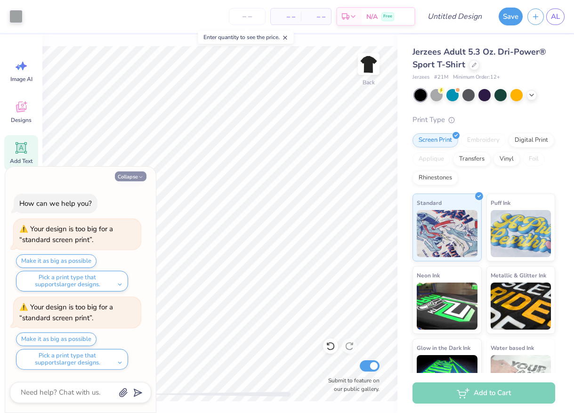
click at [136, 175] on button "Collapse" at bounding box center [131, 176] width 32 height 10
type textarea "x"
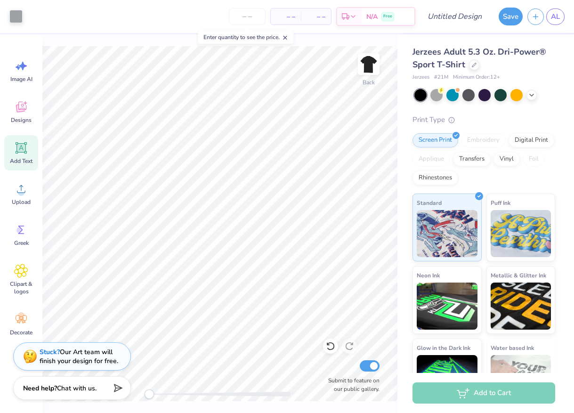
click at [289, 16] on span "– –" at bounding box center [285, 17] width 19 height 10
click at [238, 23] on input "number" at bounding box center [247, 16] width 37 height 17
type input "50"
